Goal: Information Seeking & Learning: Learn about a topic

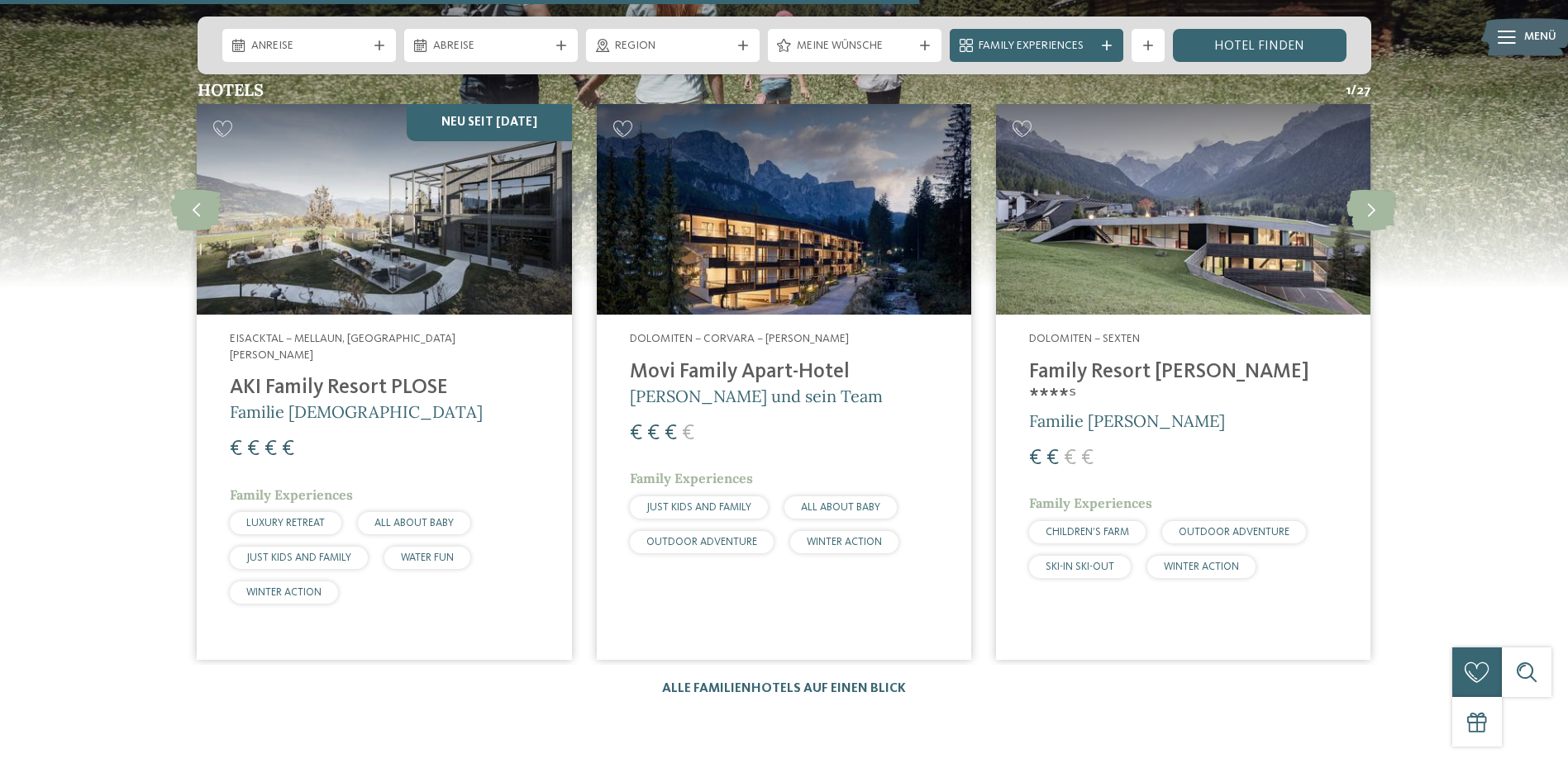
scroll to position [4379, 0]
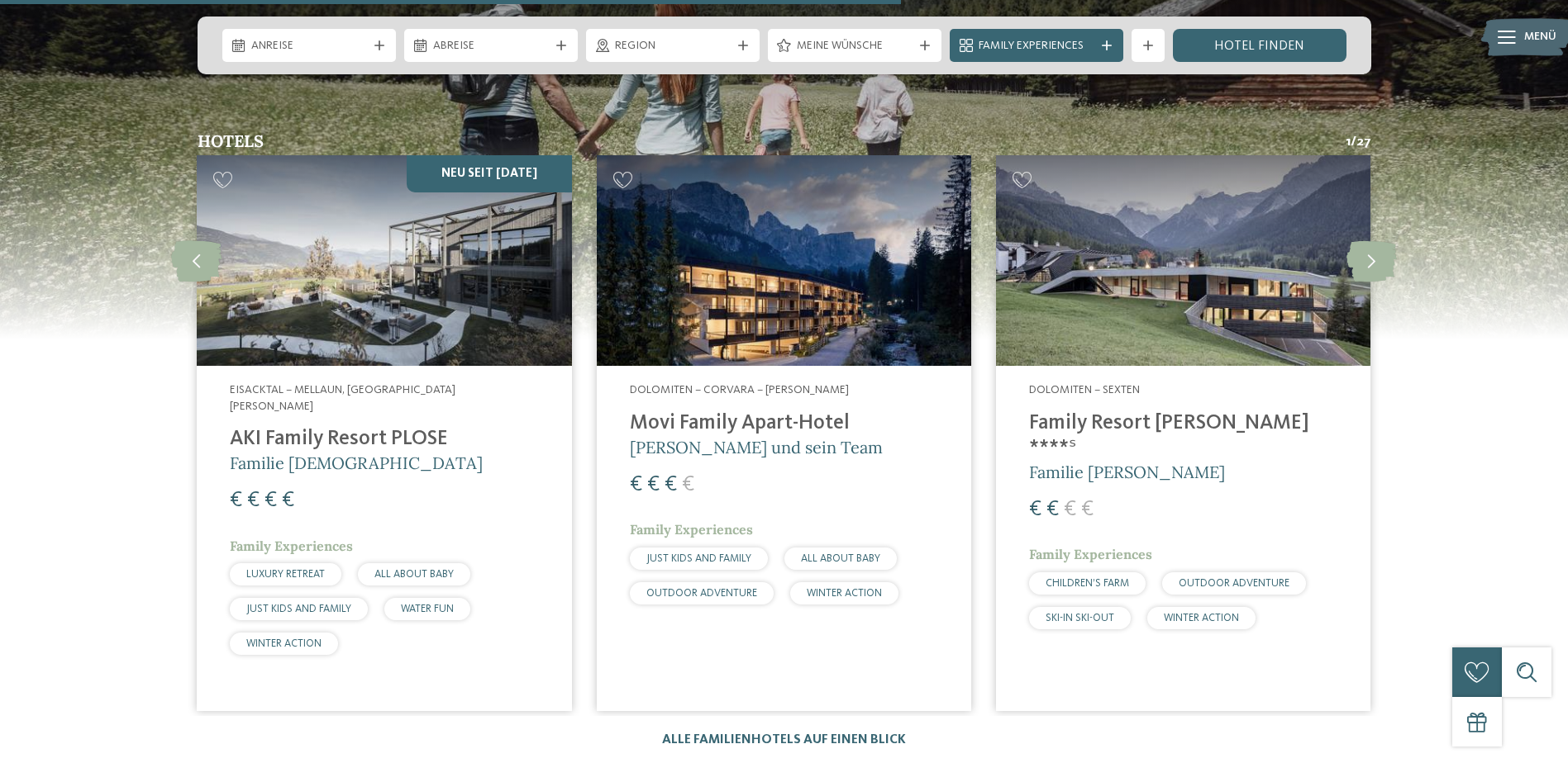
click at [318, 428] on h4 "AKI Family Resort PLOSE" at bounding box center [384, 439] width 308 height 25
click at [1101, 412] on h4 "Family Resort [PERSON_NAME] ****ˢ" at bounding box center [1183, 436] width 308 height 50
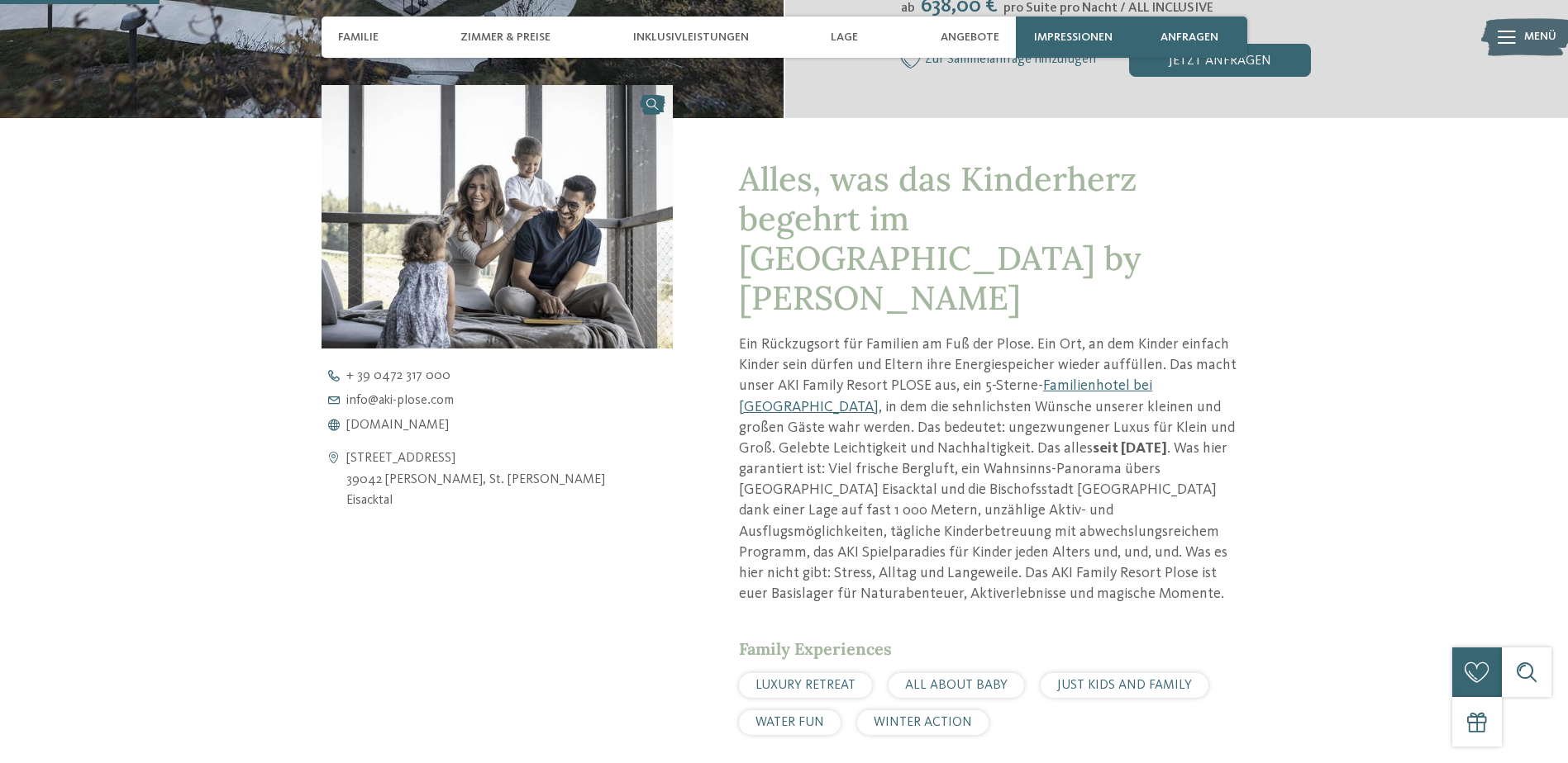
scroll to position [579, 0]
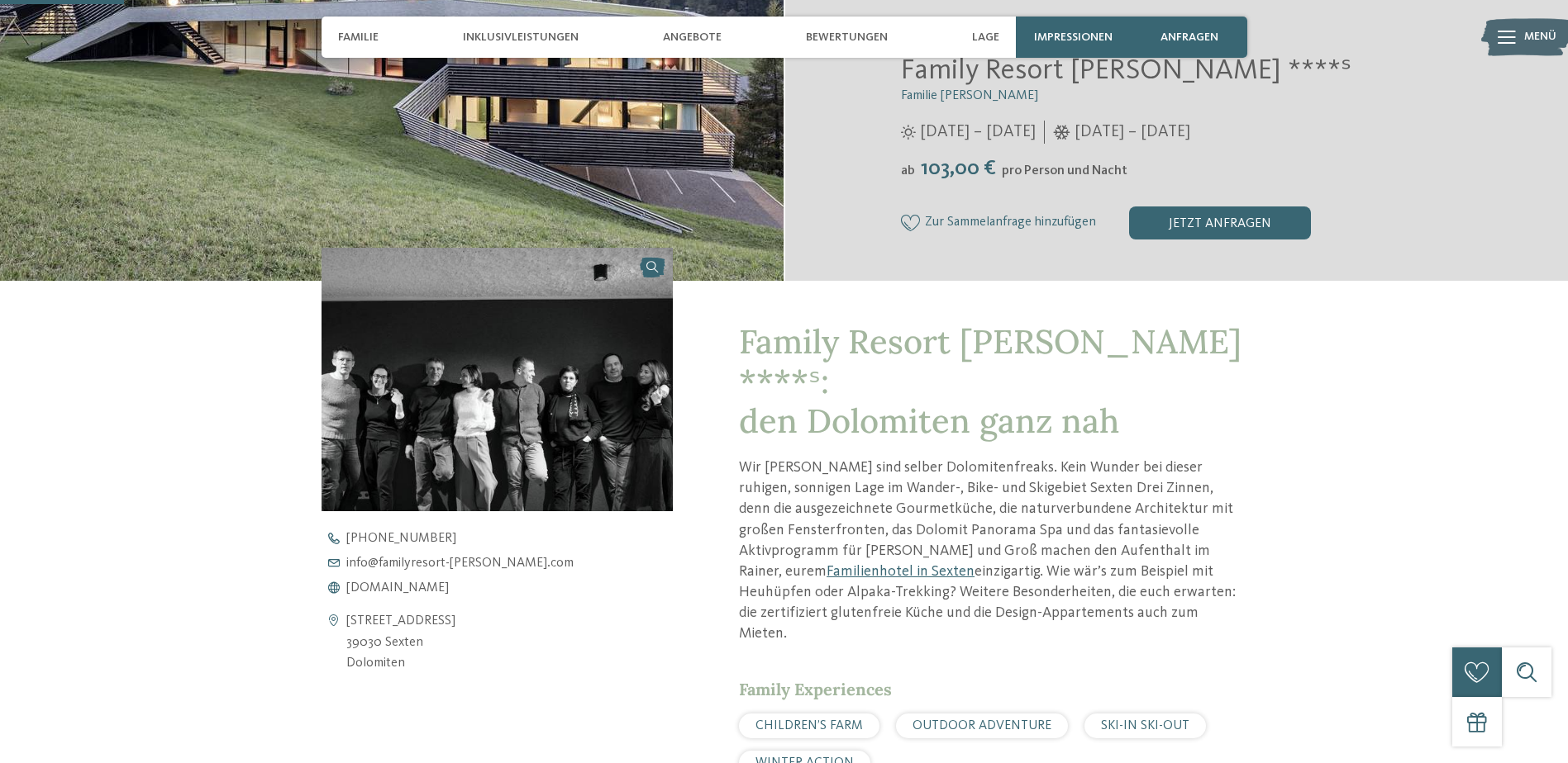
scroll to position [413, 0]
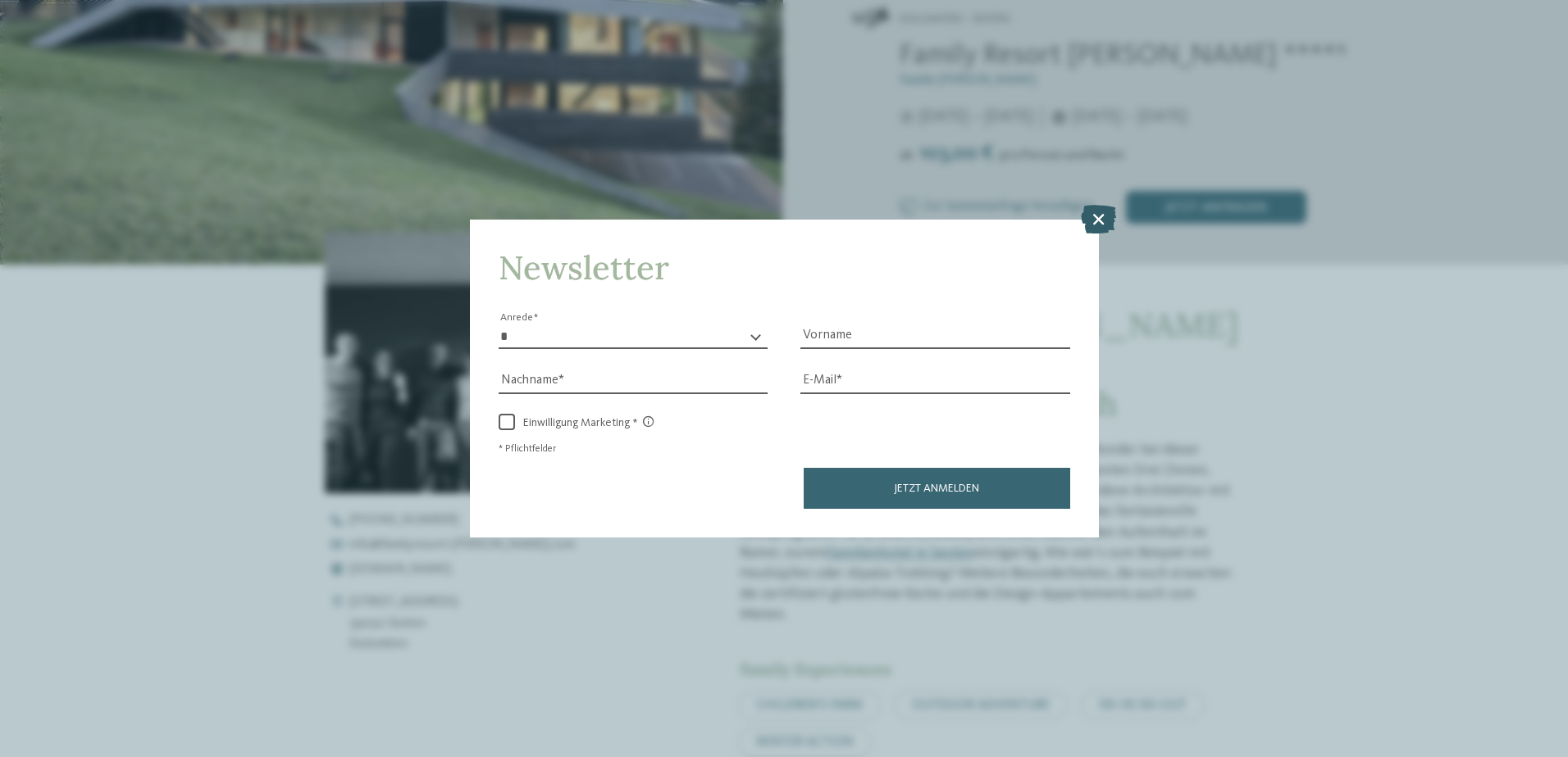
click at [1095, 215] on icon at bounding box center [1098, 218] width 35 height 28
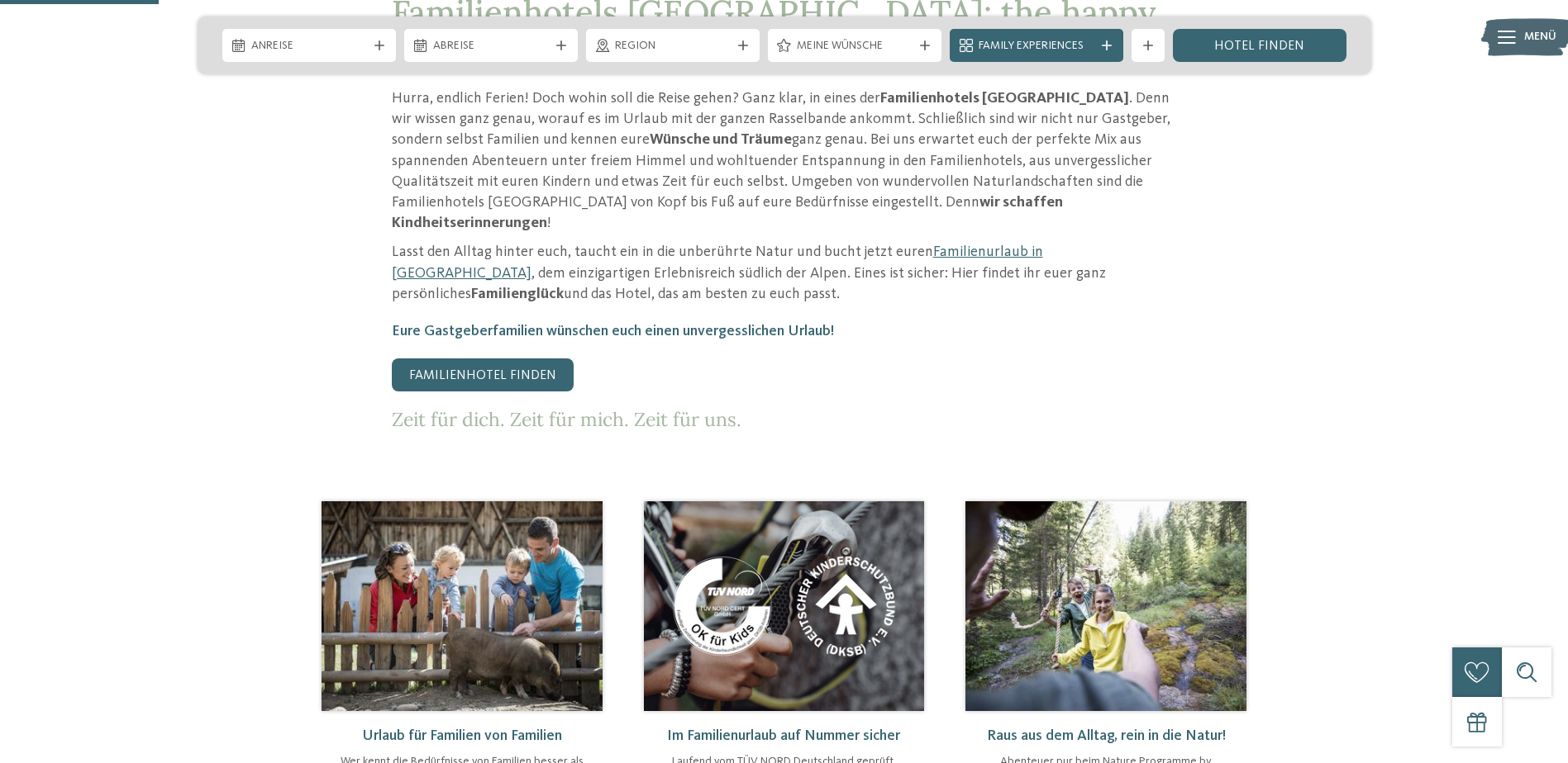
scroll to position [495, 0]
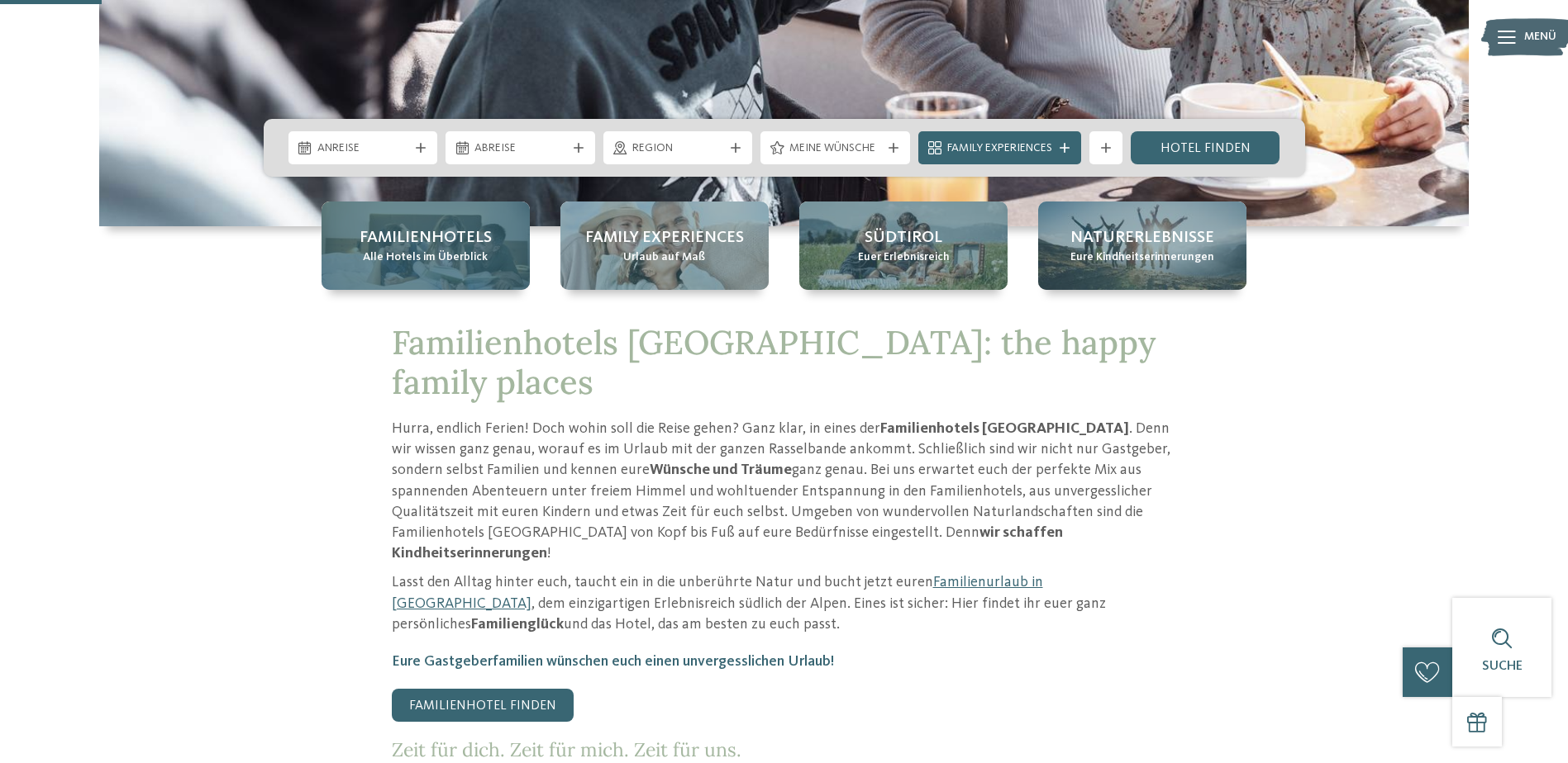
click at [428, 239] on span "Familienhotels" at bounding box center [425, 238] width 132 height 24
